Goal: Task Accomplishment & Management: Manage account settings

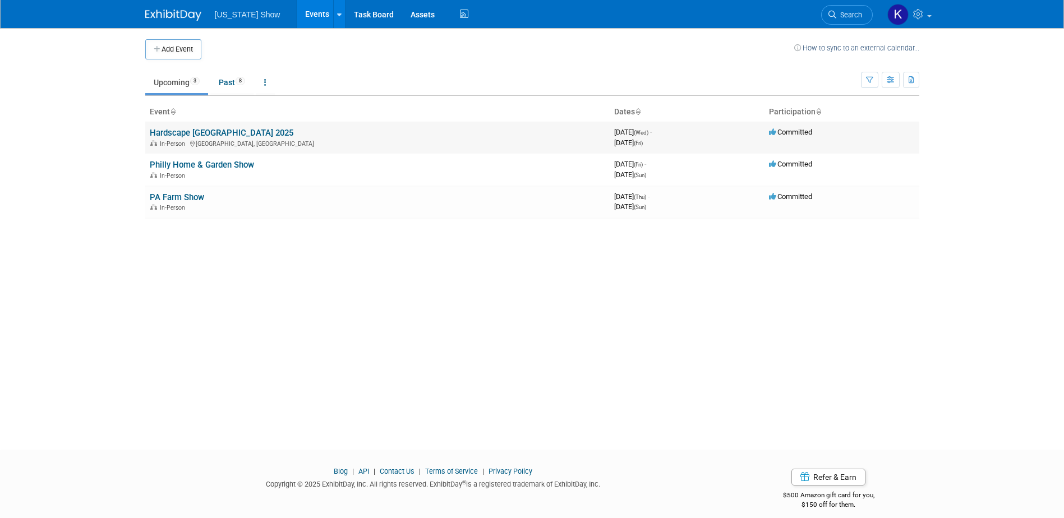
click at [214, 131] on link "Hardscape [GEOGRAPHIC_DATA] 2025" at bounding box center [222, 133] width 144 height 10
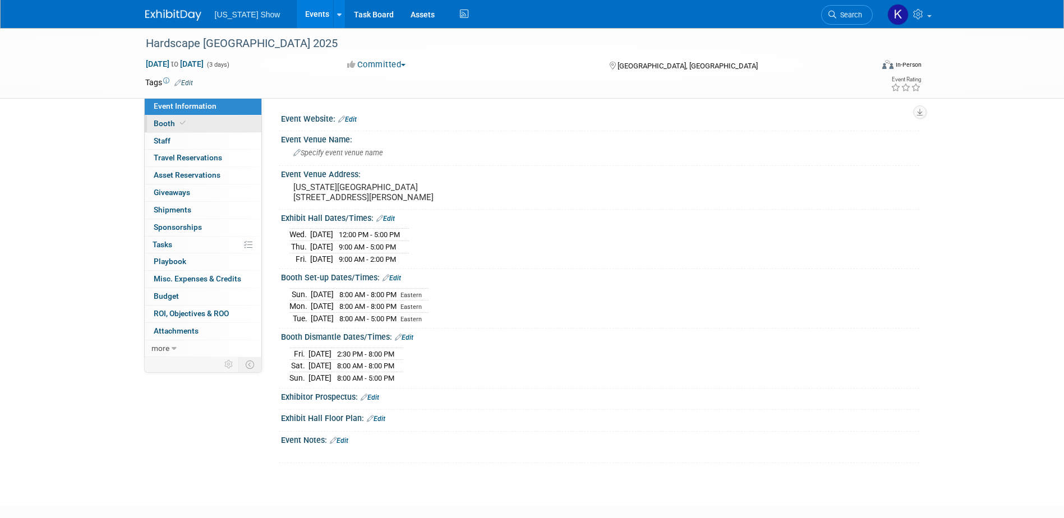
click at [173, 121] on span "Booth" at bounding box center [171, 123] width 34 height 9
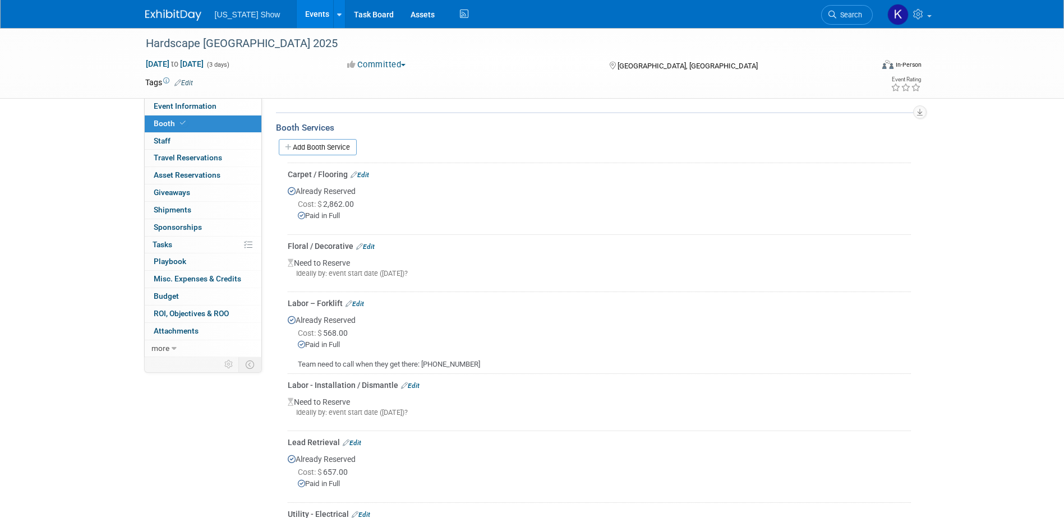
scroll to position [168, 0]
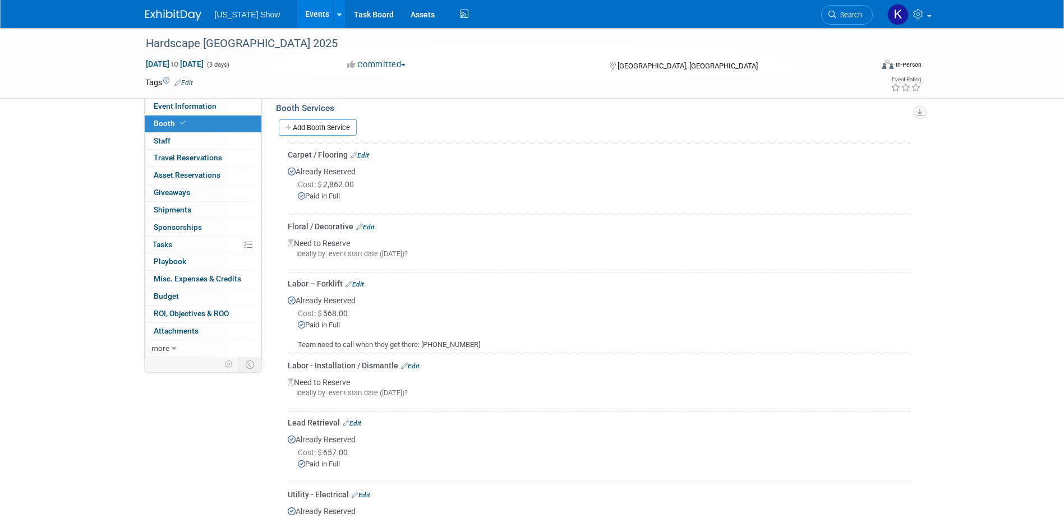
click at [370, 226] on link "Edit" at bounding box center [365, 227] width 19 height 8
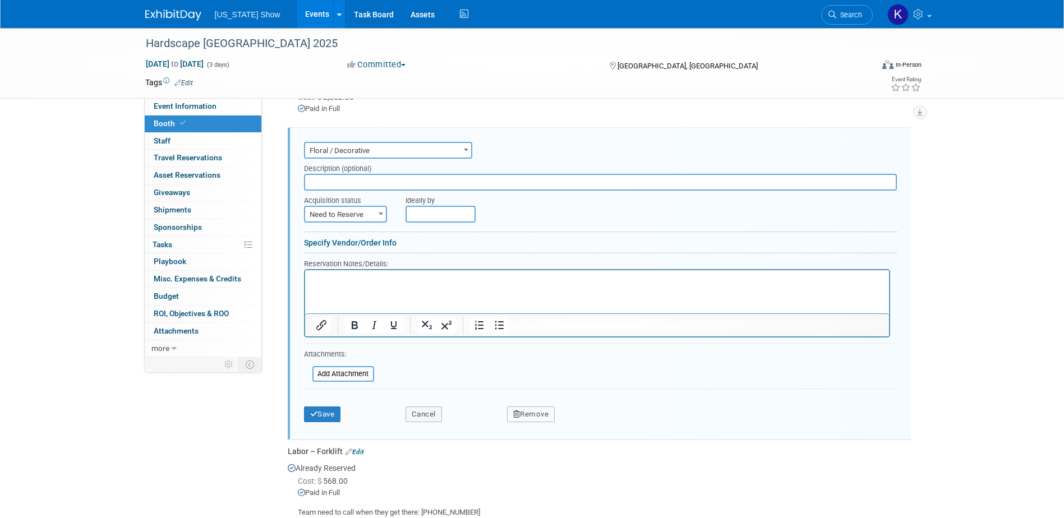
scroll to position [0, 0]
click at [381, 215] on b at bounding box center [380, 214] width 4 height 3
select select "2"
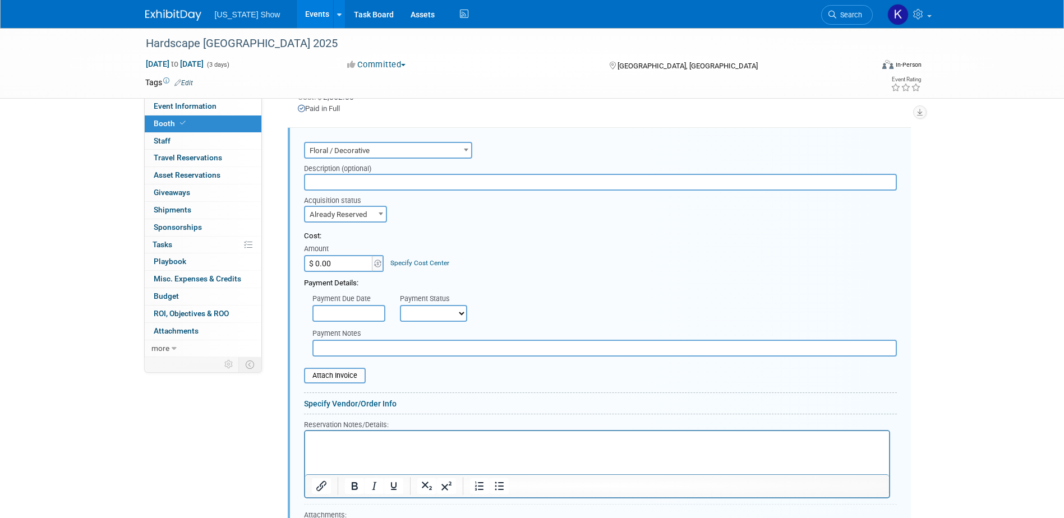
click at [333, 264] on input "$ 0.00" at bounding box center [339, 263] width 70 height 17
type input "$ 467.36"
click at [460, 312] on select "Not Paid Yet Partially Paid Paid in Full" at bounding box center [433, 313] width 67 height 17
select select "1"
click at [400, 305] on select "Not Paid Yet Partially Paid Paid in Full" at bounding box center [433, 313] width 67 height 17
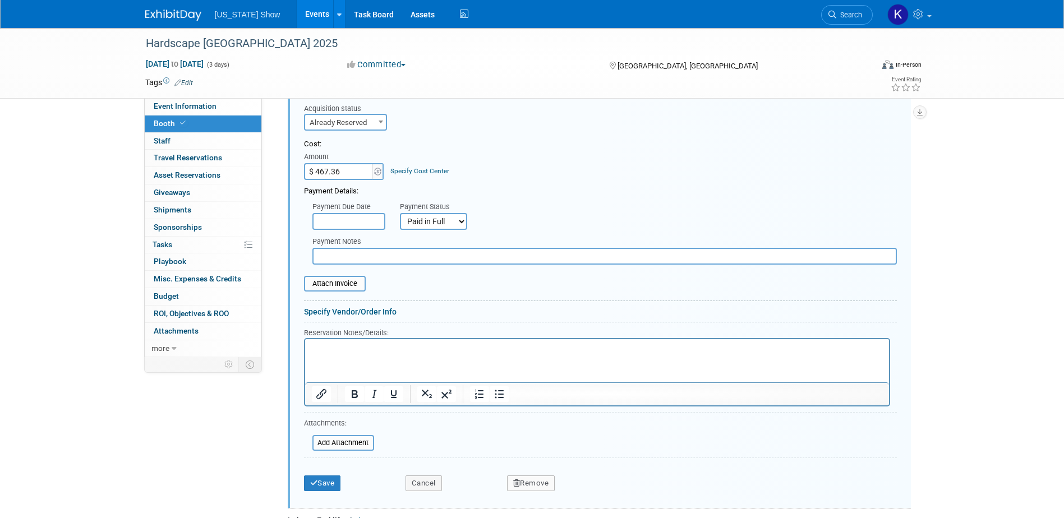
scroll to position [368, 0]
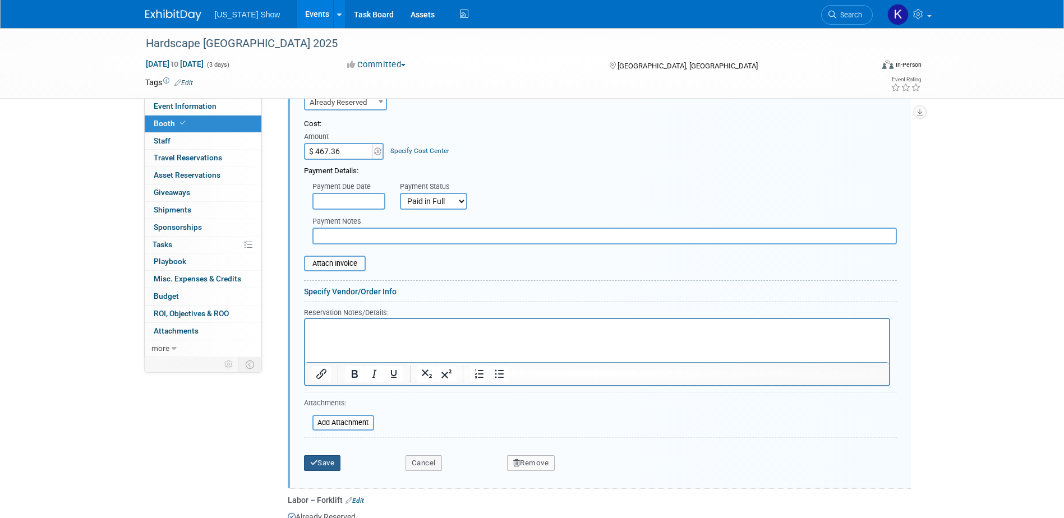
click at [330, 464] on button "Save" at bounding box center [322, 463] width 37 height 16
